Goal: Transaction & Acquisition: Purchase product/service

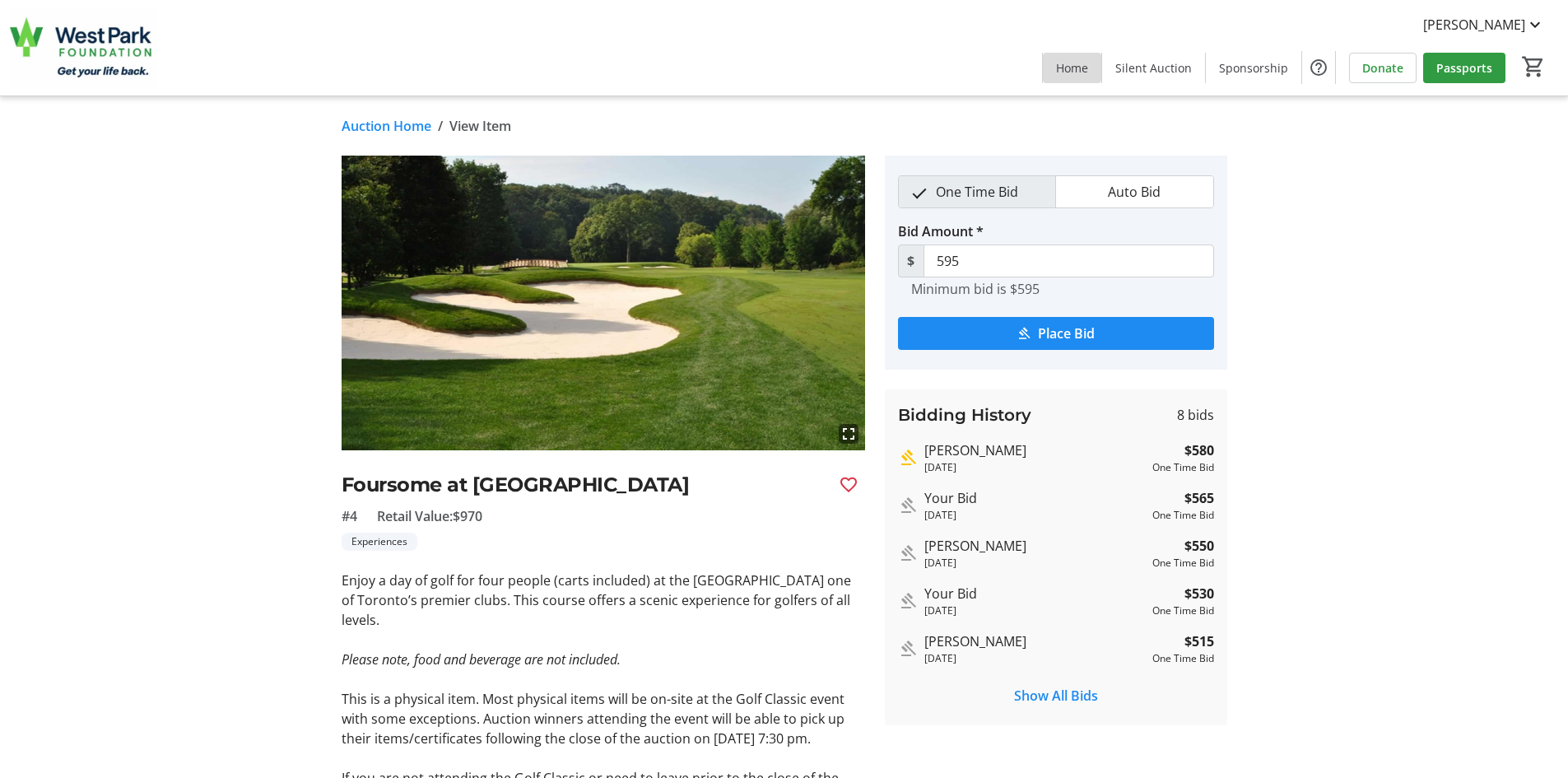
click at [1081, 65] on span "Home" at bounding box center [1072, 67] width 32 height 18
click at [1060, 328] on span "Place Bid" at bounding box center [1066, 333] width 56 height 19
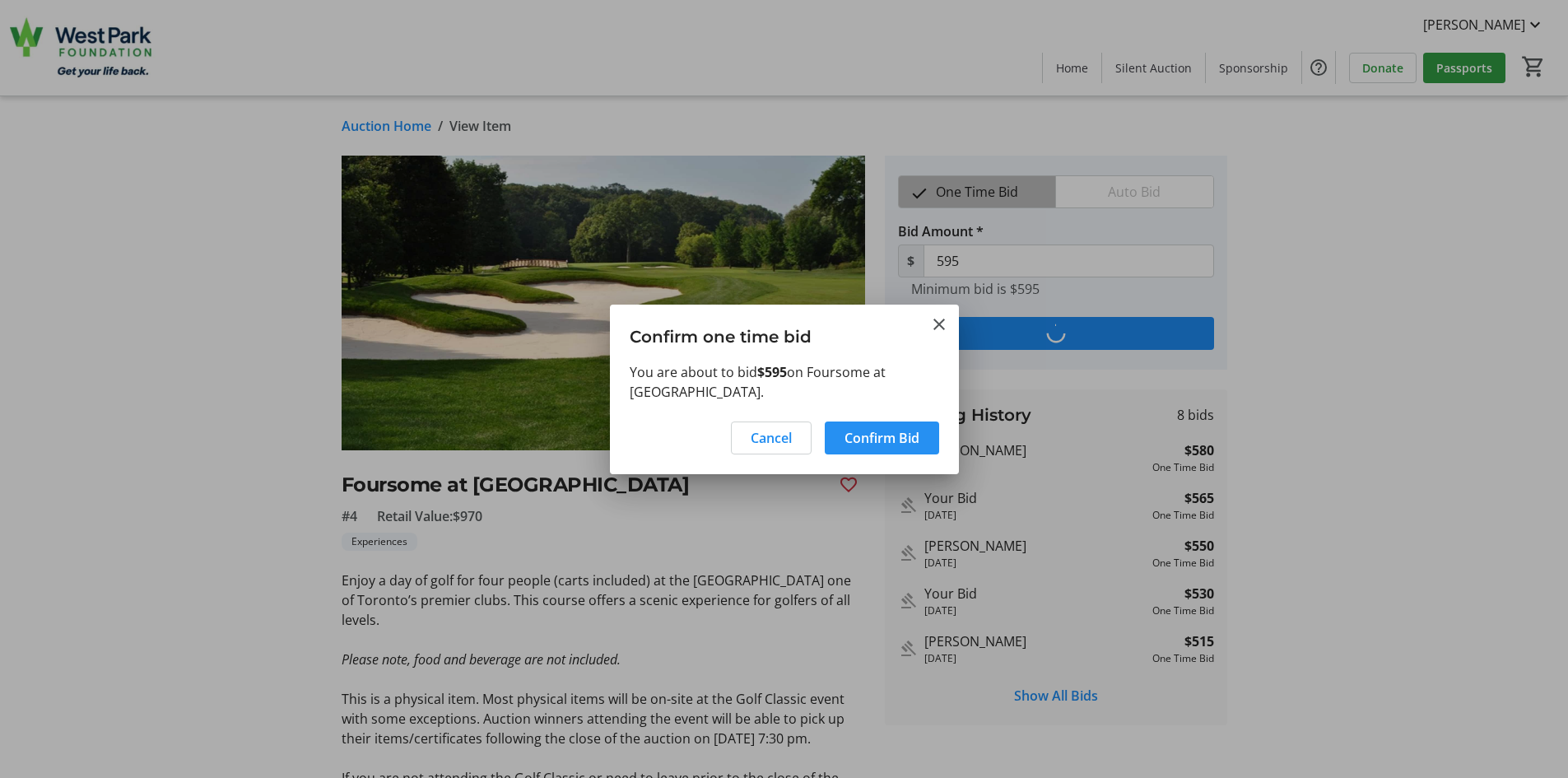
click at [886, 434] on span "Confirm Bid" at bounding box center [881, 437] width 75 height 19
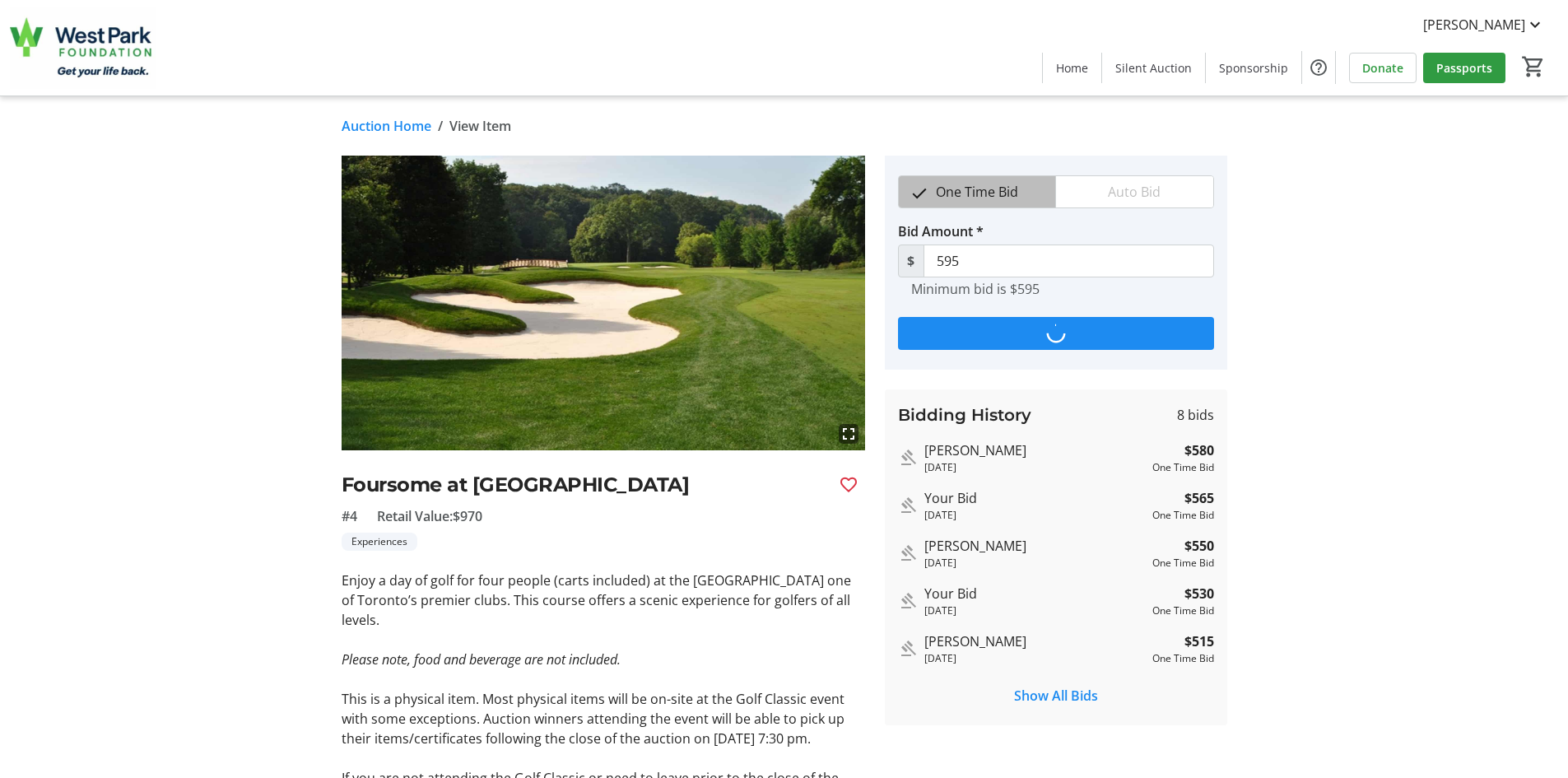
type input "610"
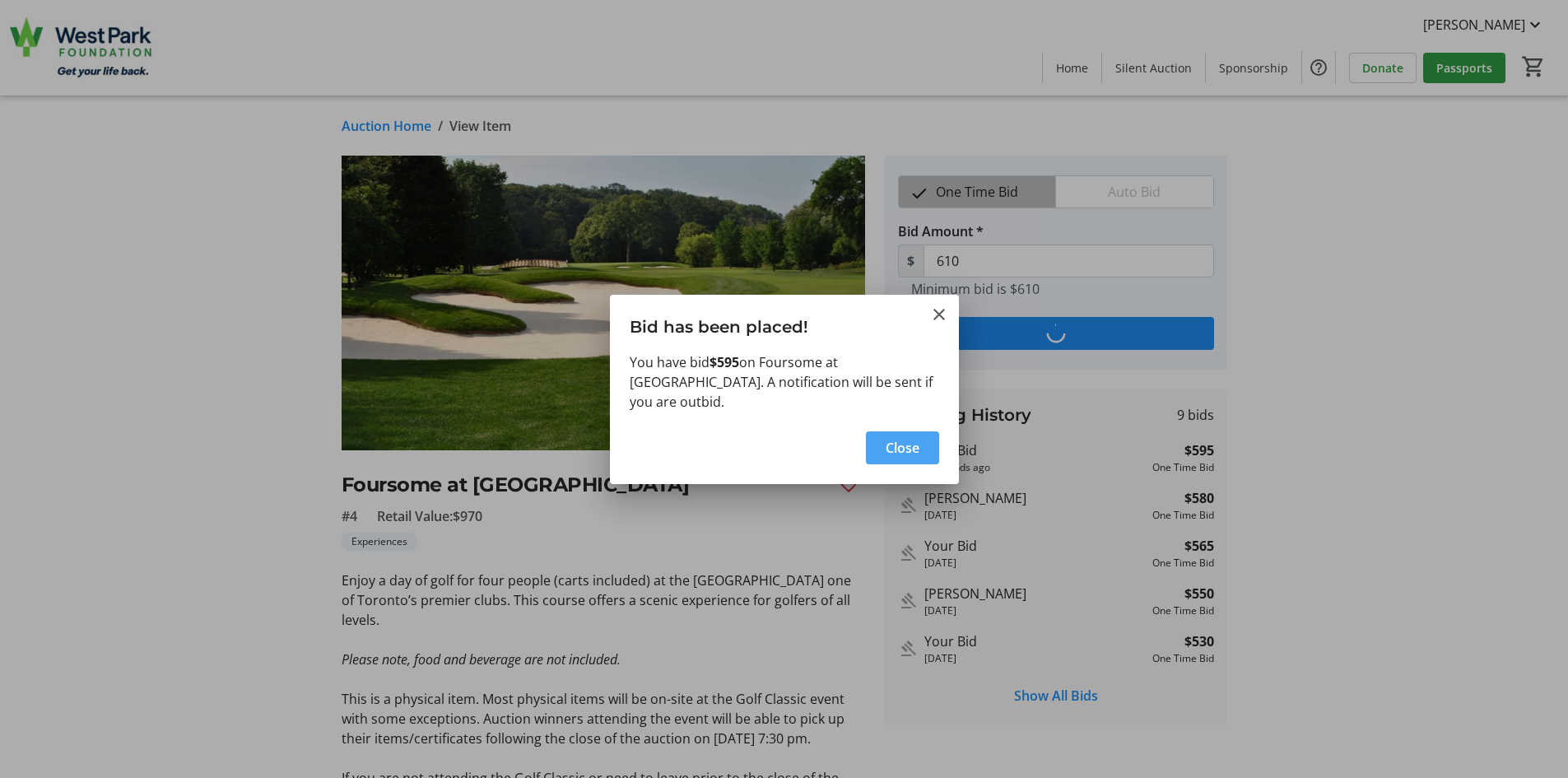
click at [907, 447] on span "Close" at bounding box center [902, 448] width 34 height 19
